Goal: Use online tool/utility: Utilize a website feature to perform a specific function

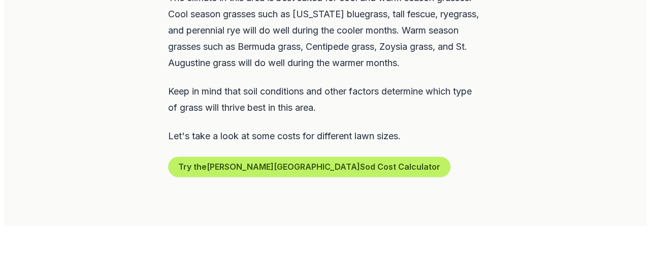
scroll to position [643, 0]
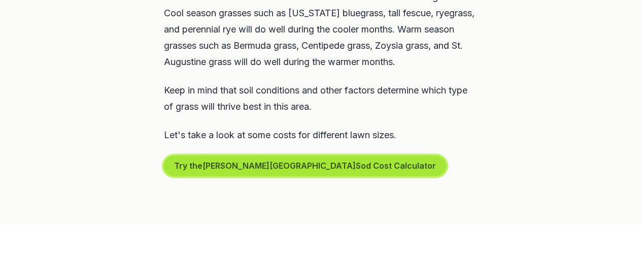
click at [310, 155] on button "Try the [PERSON_NAME] Springs Sod Cost Calculator" at bounding box center [305, 165] width 282 height 20
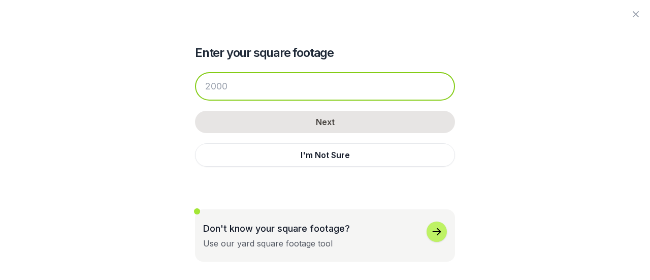
click at [322, 83] on input "number" at bounding box center [325, 86] width 260 height 28
click at [268, 81] on input "number" at bounding box center [325, 86] width 260 height 28
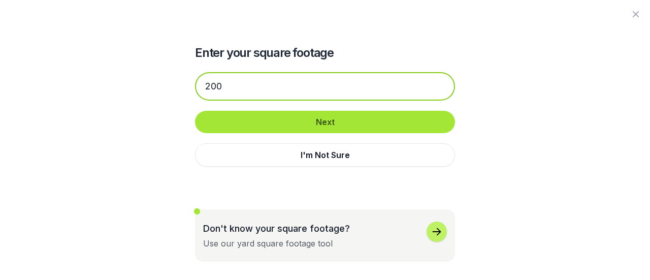
type input "200"
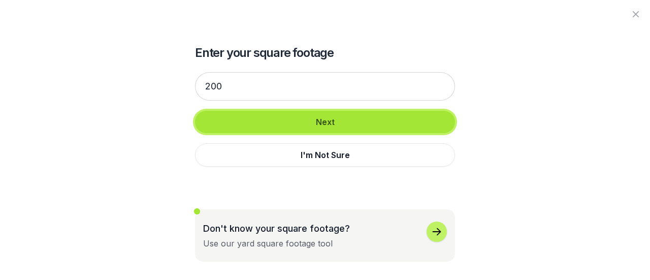
click at [336, 126] on button "Next" at bounding box center [325, 122] width 260 height 22
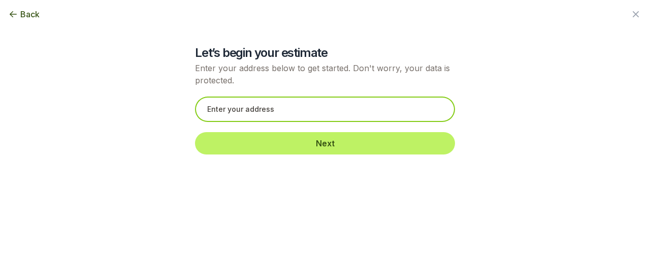
click at [277, 108] on input "text" at bounding box center [325, 108] width 260 height 25
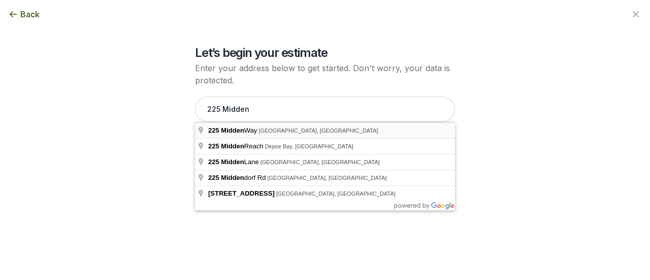
type input "[STREET_ADDRESS]"
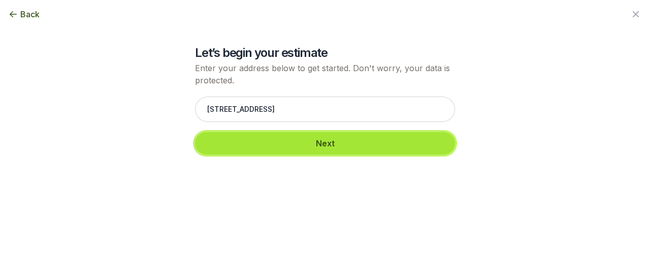
click at [321, 145] on button "Next" at bounding box center [325, 143] width 260 height 22
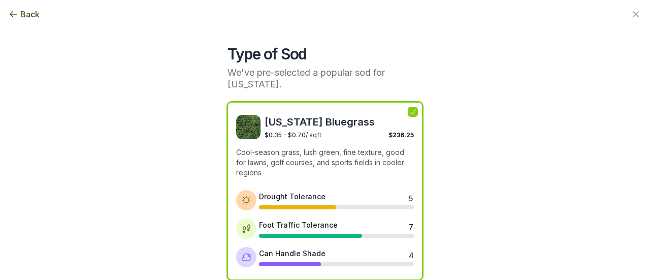
scroll to position [51, 0]
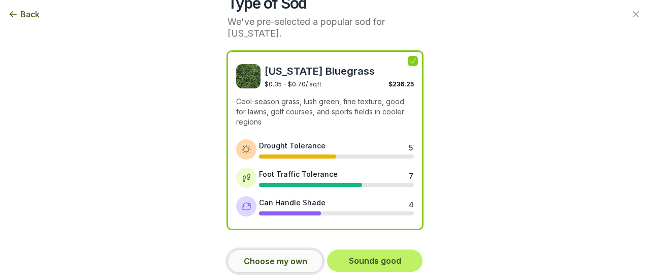
click at [286, 252] on button "Choose my own" at bounding box center [274, 260] width 95 height 23
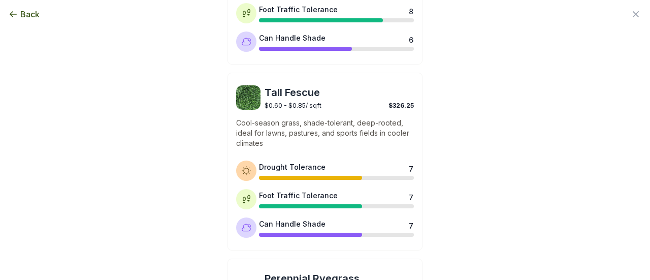
scroll to position [551, 0]
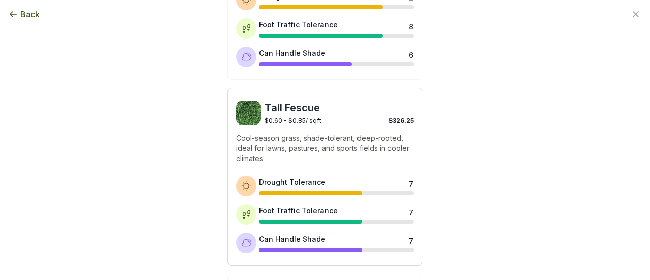
click at [287, 105] on span "Tall Fescue" at bounding box center [338, 108] width 149 height 14
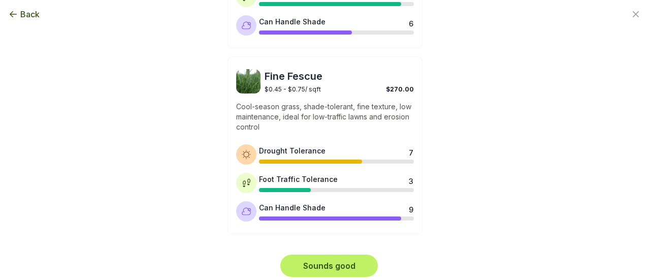
scroll to position [957, 0]
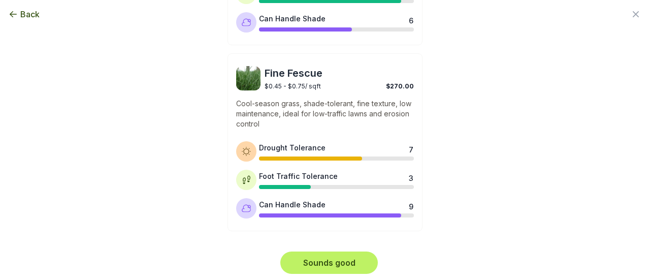
click at [21, 15] on span "Back" at bounding box center [29, 14] width 19 height 12
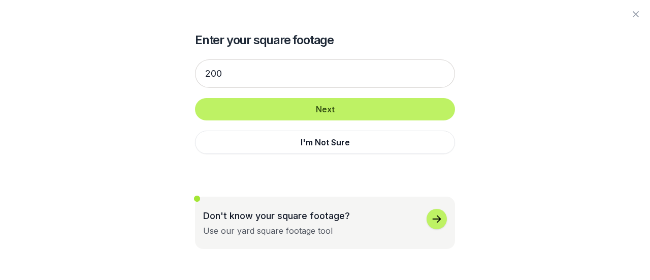
scroll to position [0, 0]
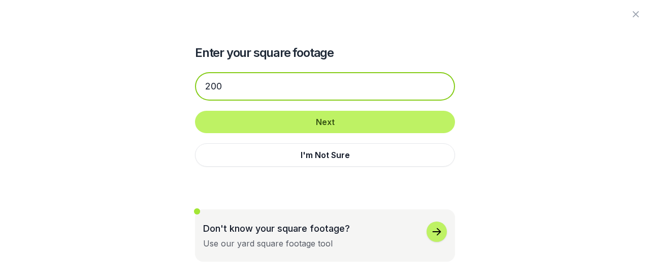
click at [259, 93] on input "200" at bounding box center [325, 86] width 260 height 28
type input "2"
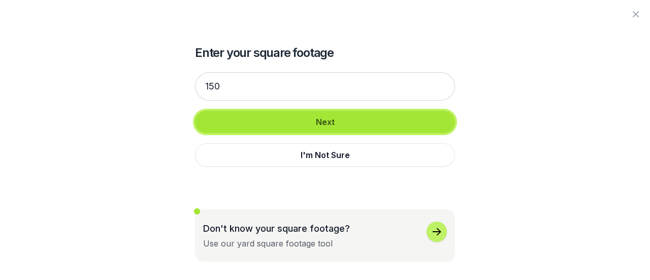
click at [294, 113] on button "Next" at bounding box center [325, 122] width 260 height 22
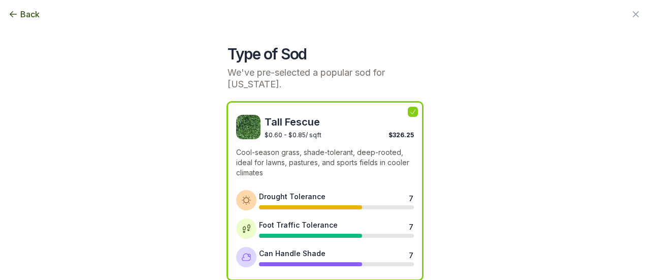
scroll to position [51, 0]
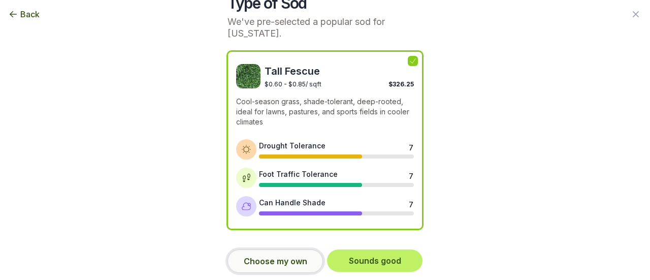
click at [255, 263] on button "Choose my own" at bounding box center [274, 260] width 95 height 23
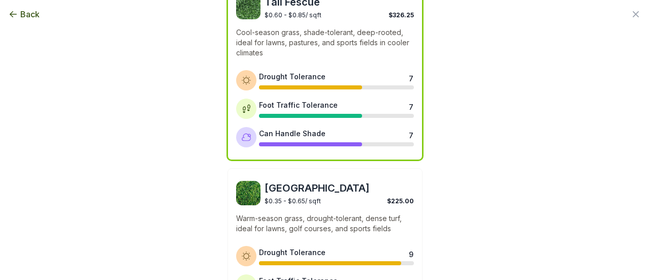
scroll to position [0, 0]
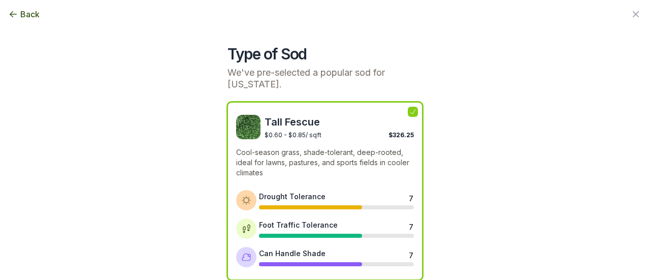
click at [410, 113] on icon at bounding box center [412, 112] width 5 height 5
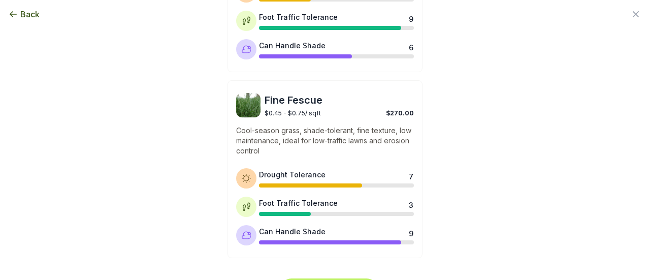
scroll to position [908, 0]
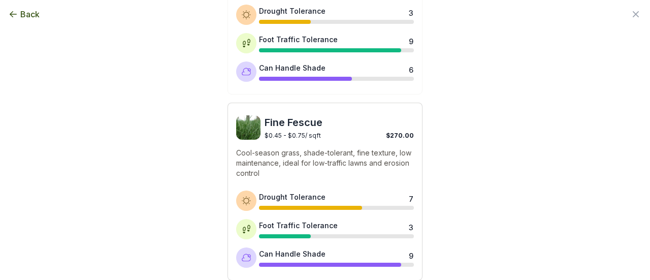
click at [348, 129] on div "$0.45 - $0.75 / sqft $270.00" at bounding box center [338, 134] width 149 height 10
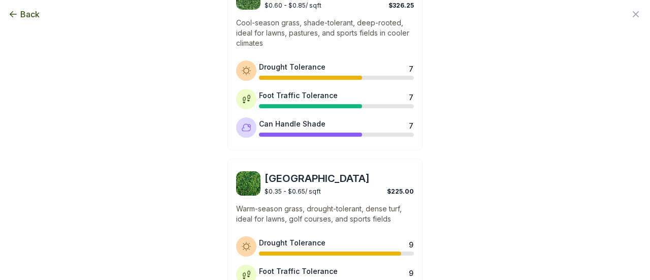
scroll to position [0, 0]
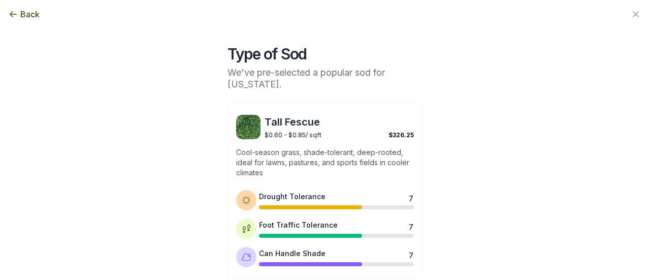
click at [20, 11] on span "Back" at bounding box center [29, 14] width 19 height 12
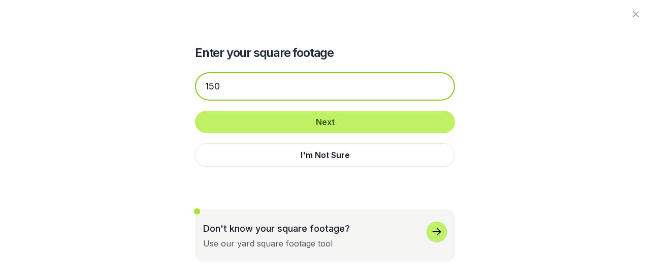
click at [238, 92] on input "150" at bounding box center [325, 86] width 260 height 28
type input "1"
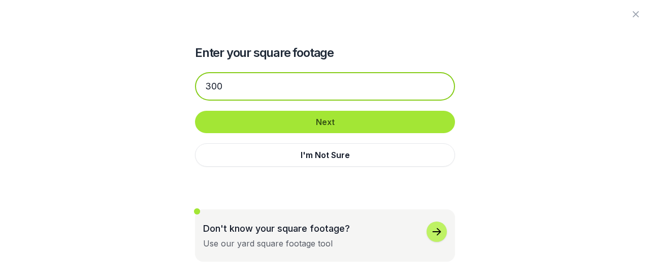
type input "300"
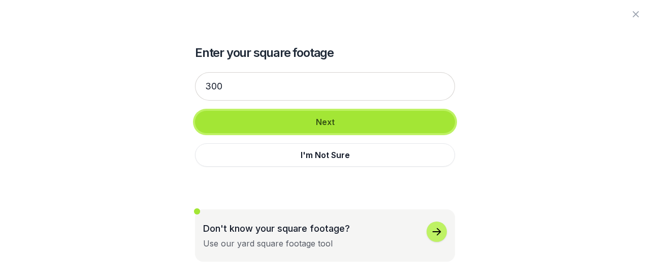
click at [279, 117] on button "Next" at bounding box center [325, 122] width 260 height 22
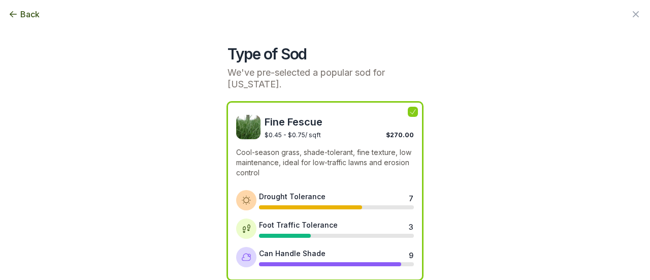
scroll to position [51, 0]
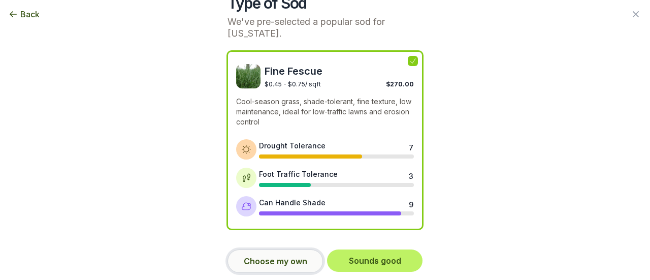
click at [301, 260] on button "Choose my own" at bounding box center [274, 260] width 95 height 23
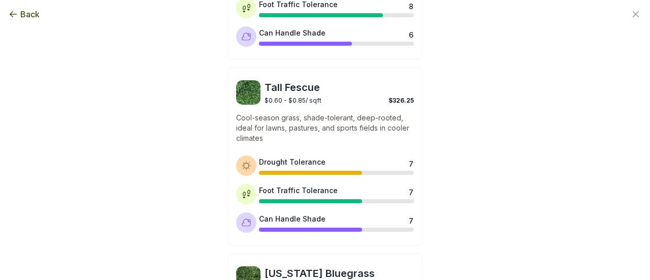
scroll to position [572, 0]
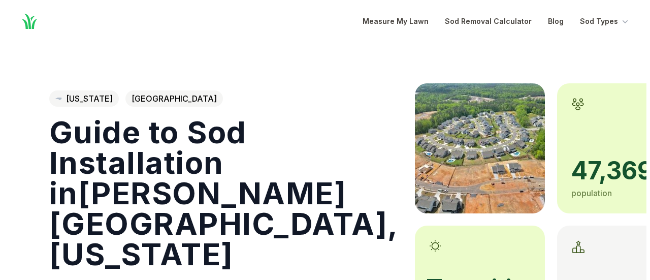
scroll to position [643, 0]
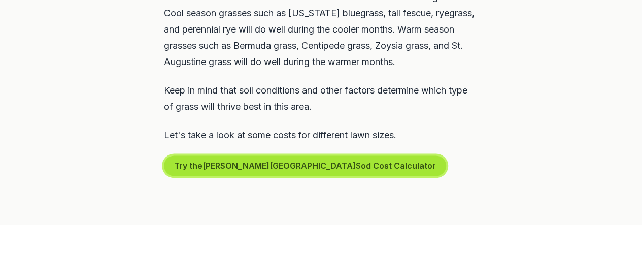
click at [242, 155] on button "Try the [PERSON_NAME] Springs Sod Cost Calculator" at bounding box center [305, 165] width 282 height 20
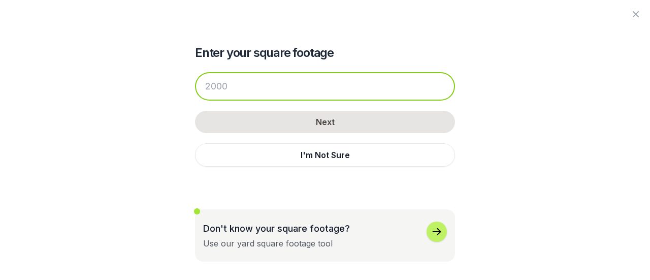
click at [259, 91] on input "number" at bounding box center [325, 86] width 260 height 28
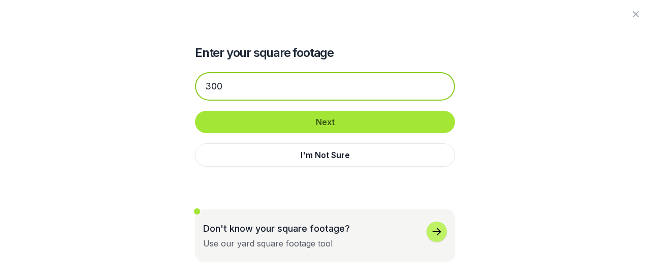
type input "300"
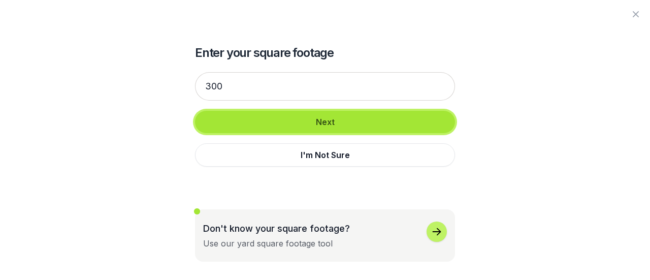
click at [297, 116] on button "Next" at bounding box center [325, 122] width 260 height 22
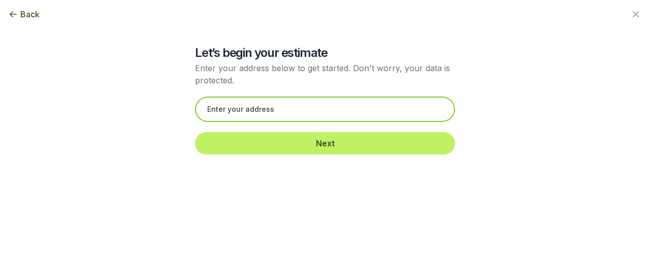
click at [266, 111] on input "text" at bounding box center [325, 108] width 260 height 25
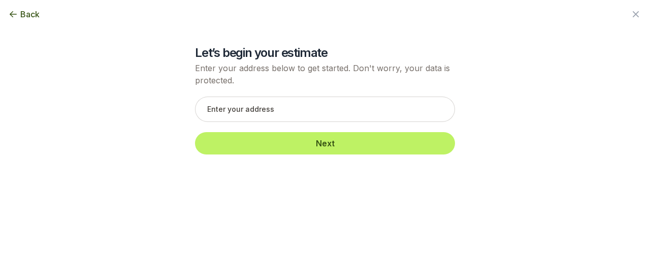
click at [13, 10] on icon "button" at bounding box center [13, 14] width 10 height 10
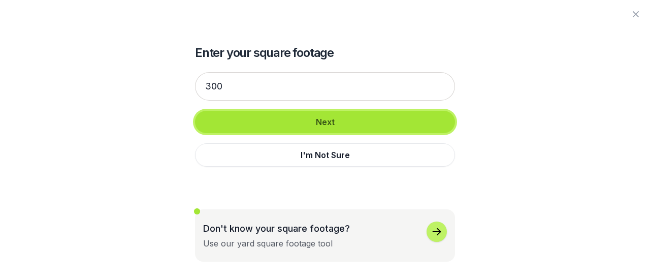
click at [311, 129] on button "Next" at bounding box center [325, 122] width 260 height 22
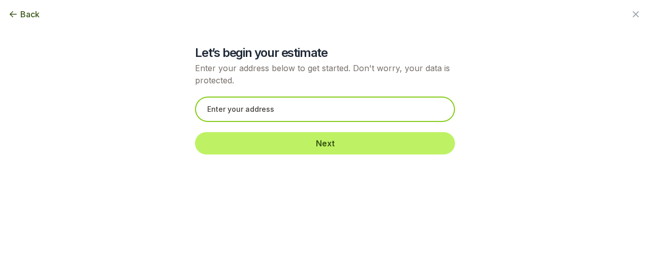
click at [268, 108] on input "text" at bounding box center [325, 108] width 260 height 25
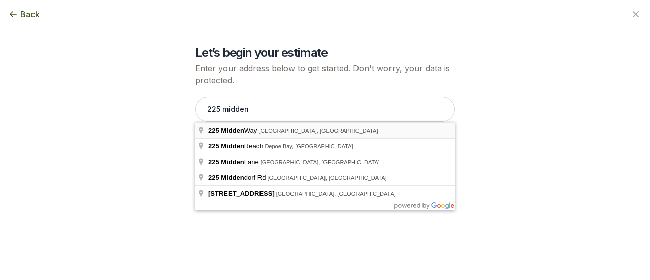
type input "[STREET_ADDRESS]"
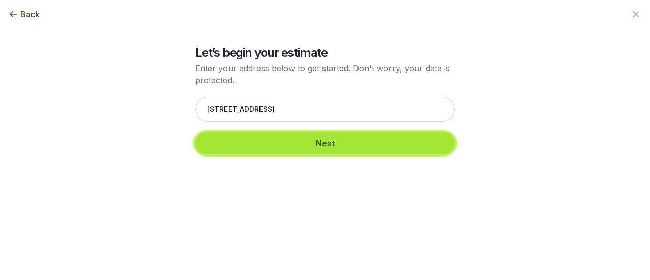
click at [300, 142] on button "Next" at bounding box center [325, 143] width 260 height 22
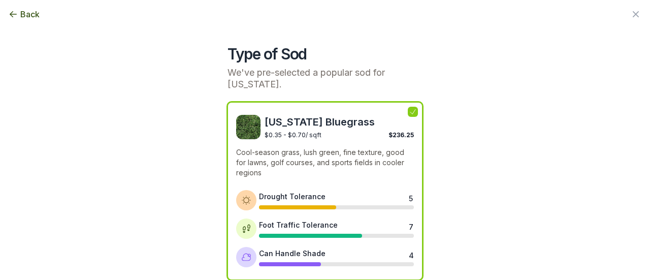
scroll to position [51, 0]
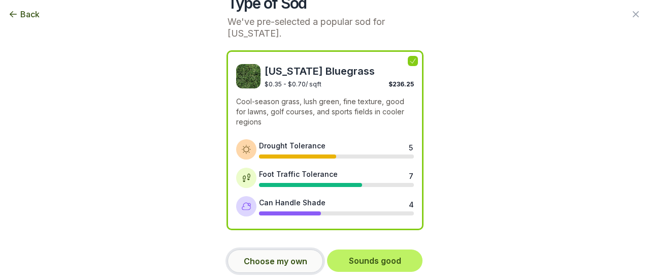
click at [276, 264] on button "Choose my own" at bounding box center [274, 260] width 95 height 23
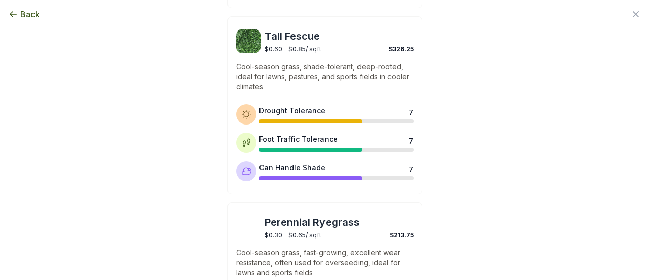
scroll to position [624, 0]
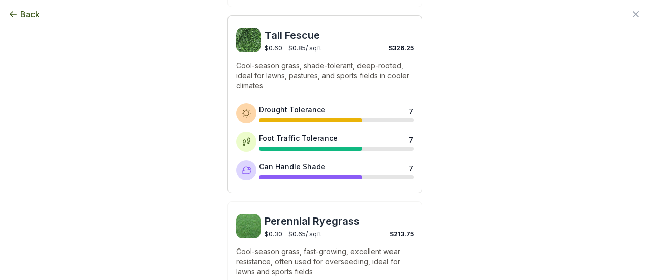
click at [306, 33] on span "Tall Fescue" at bounding box center [338, 35] width 149 height 14
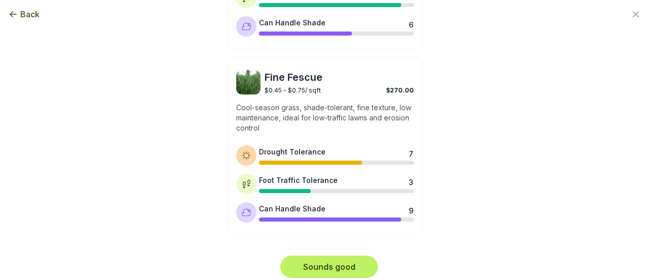
scroll to position [954, 0]
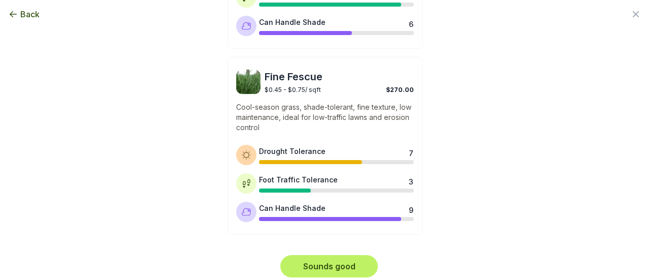
click at [28, 16] on span "Back" at bounding box center [29, 14] width 19 height 12
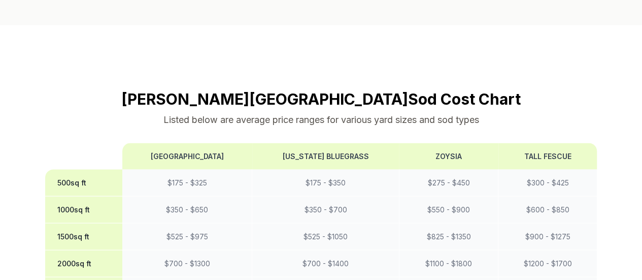
scroll to position [842, 0]
